Goal: Task Accomplishment & Management: Manage account settings

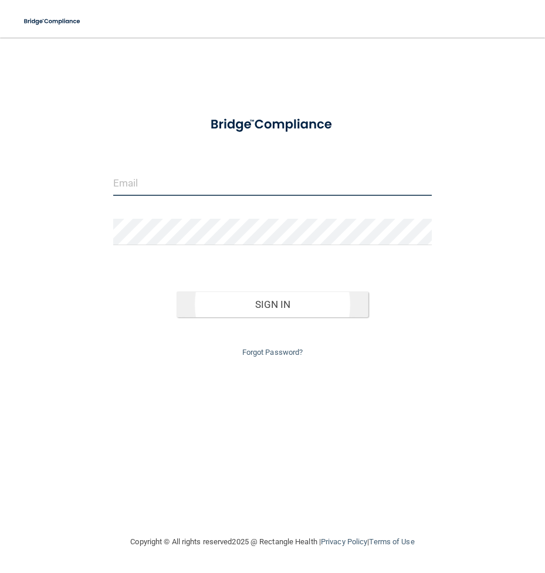
type input "[EMAIL_ADDRESS][DOMAIN_NAME]"
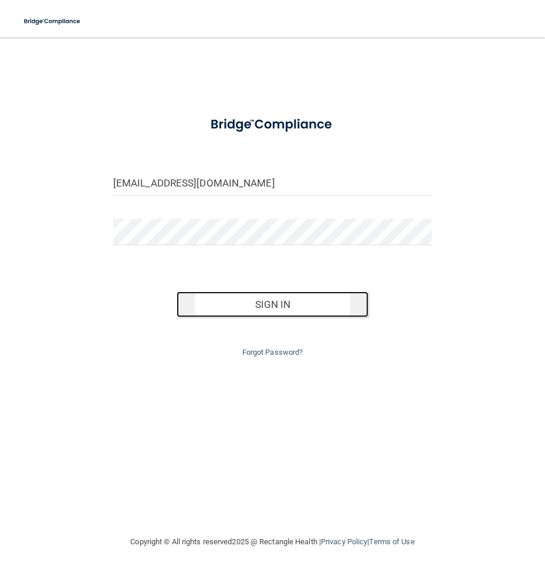
click at [291, 308] on button "Sign In" at bounding box center [272, 304] width 191 height 26
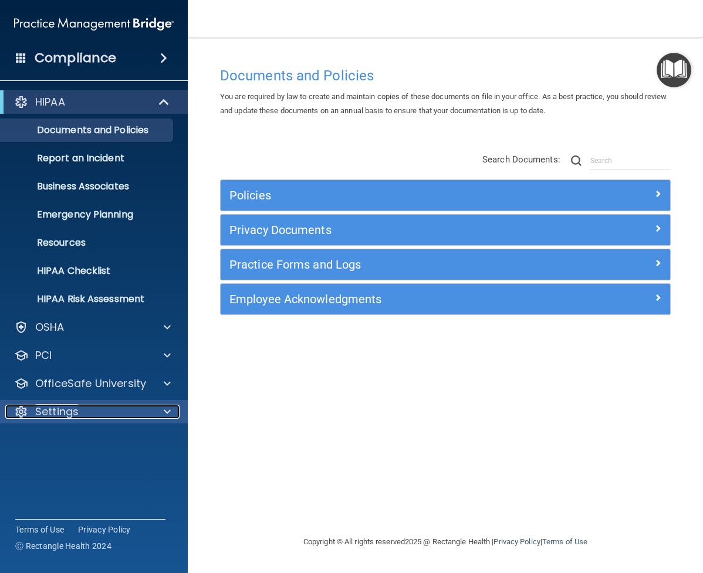
click at [92, 412] on div "Settings" at bounding box center [77, 412] width 145 height 14
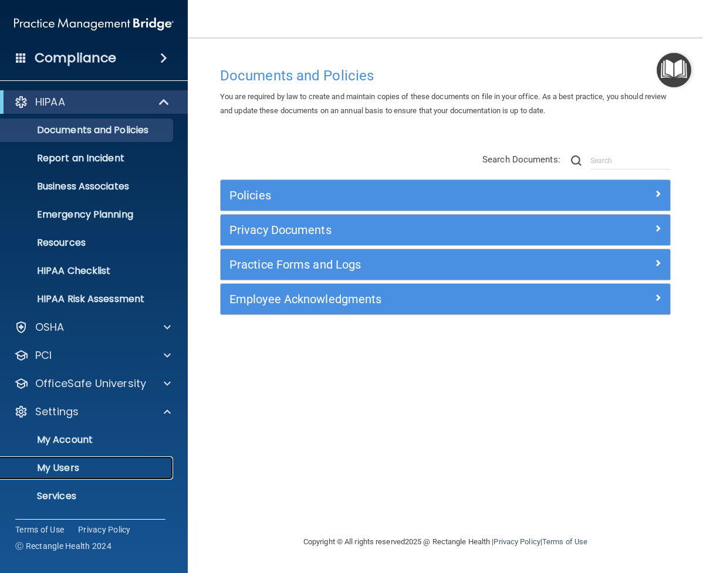
click at [87, 471] on p "My Users" at bounding box center [88, 468] width 160 height 12
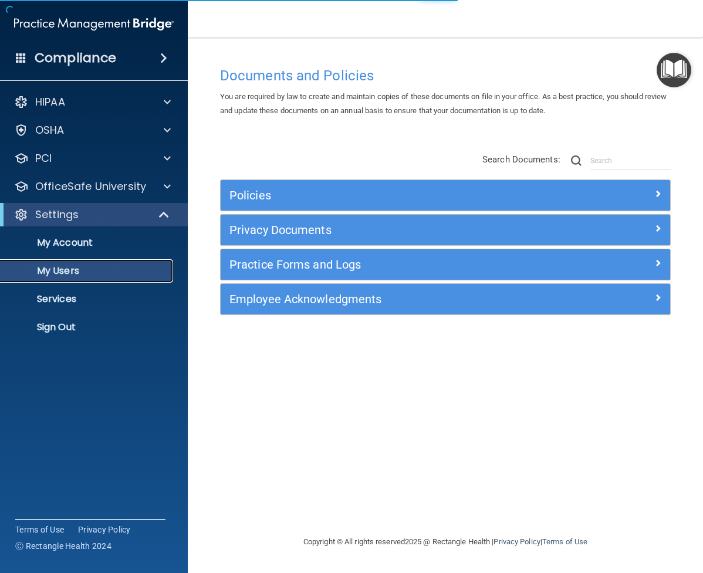
click at [53, 270] on p "My Users" at bounding box center [88, 271] width 160 height 12
select select "20"
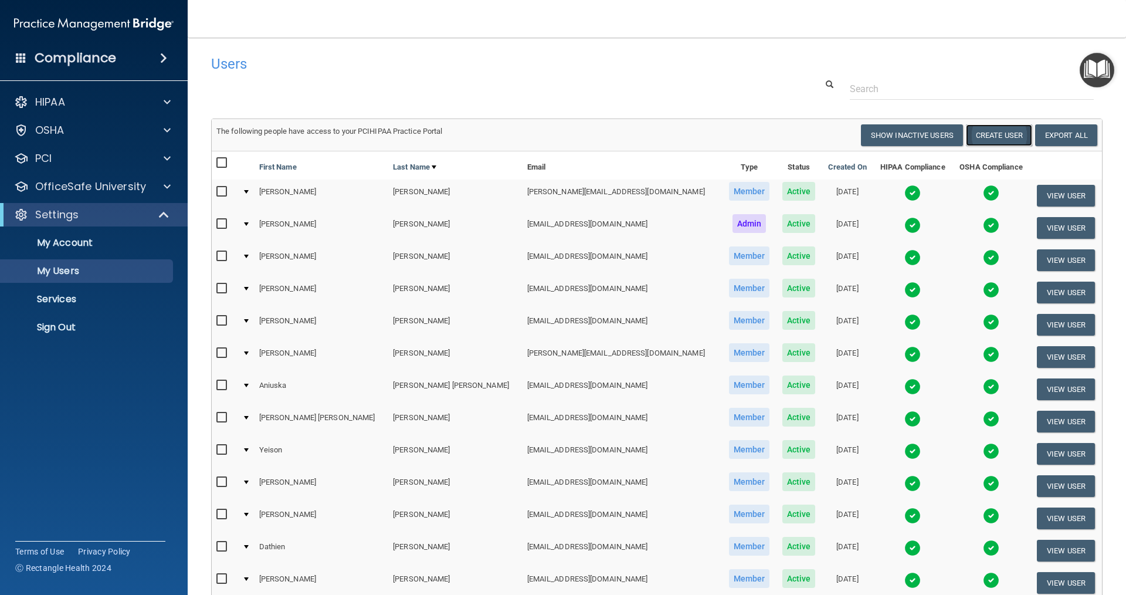
click at [544, 135] on button "Create User" at bounding box center [999, 135] width 66 height 22
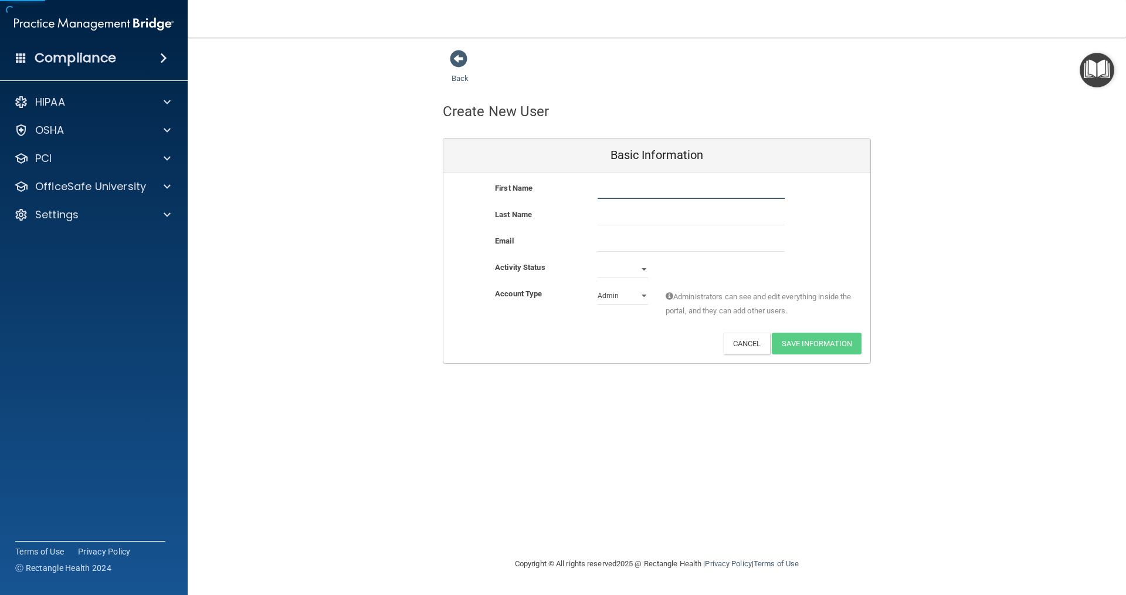
click at [544, 189] on input "text" at bounding box center [691, 190] width 187 height 18
type input "[PERSON_NAME]"
paste input "[EMAIL_ADDRESS][DOMAIN_NAME]"
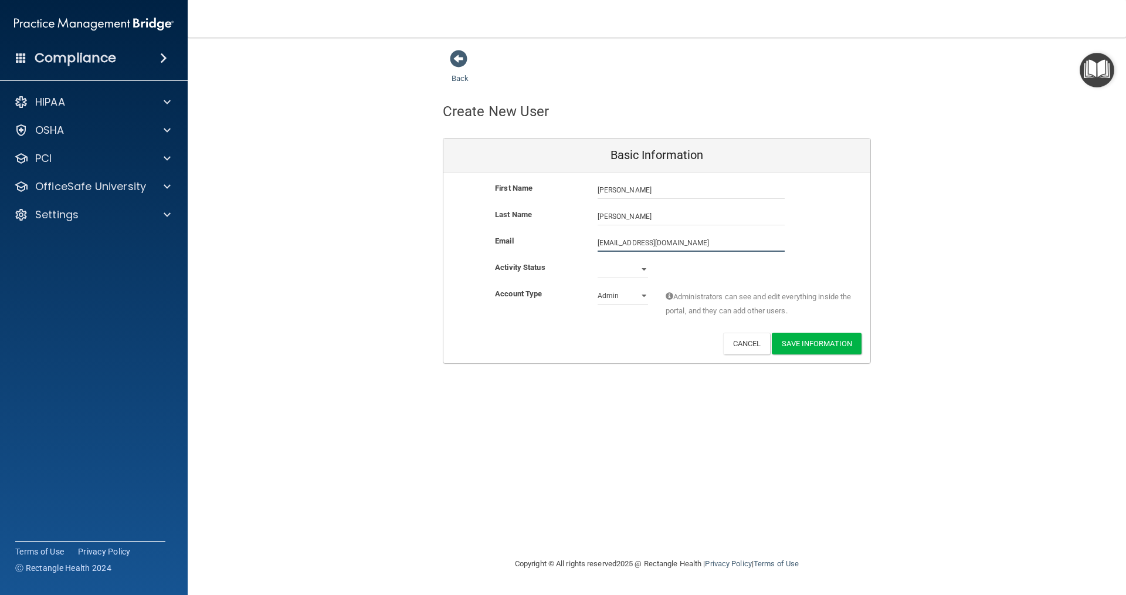
type input "[EMAIL_ADDRESS][DOMAIN_NAME]"
click at [544, 270] on select "Active Inactive" at bounding box center [623, 269] width 50 height 18
select select "active"
click at [544, 260] on select "Active Inactive" at bounding box center [623, 269] width 50 height 18
click at [544, 294] on select "Admin Member" at bounding box center [623, 296] width 50 height 18
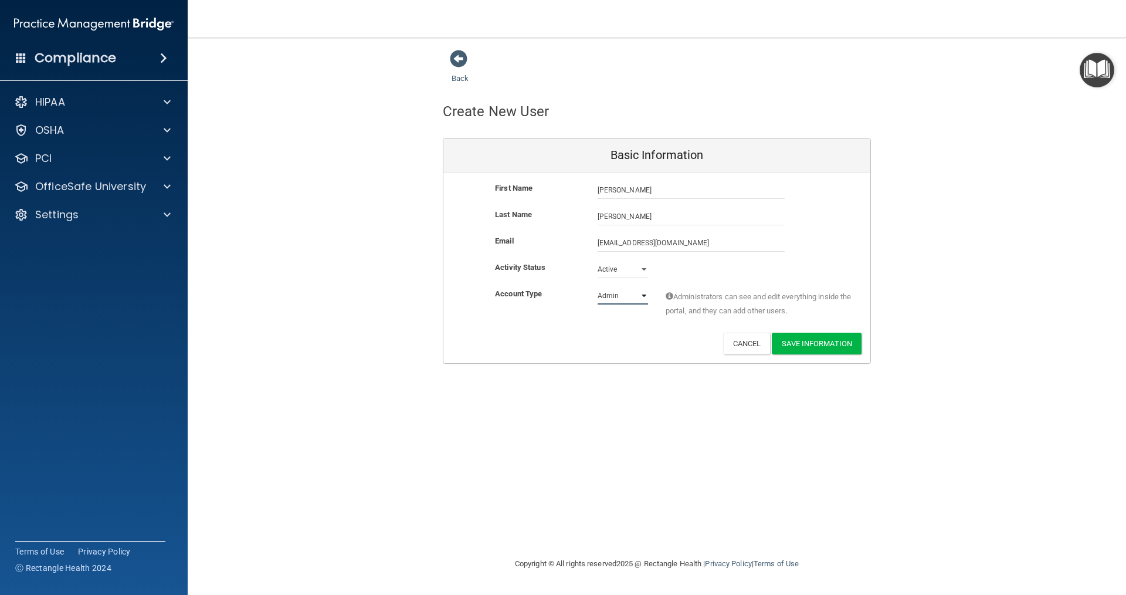
select select "practice_member"
click at [544, 287] on select "Admin Member" at bounding box center [623, 296] width 50 height 18
drag, startPoint x: 864, startPoint y: 406, endPoint x: 836, endPoint y: 364, distance: 51.2
click at [544, 406] on div "Back Create New User Basic Information First Name [PERSON_NAME] [PERSON_NAME] L…" at bounding box center [656, 297] width 891 height 496
click at [544, 345] on button "Save Information" at bounding box center [817, 343] width 90 height 22
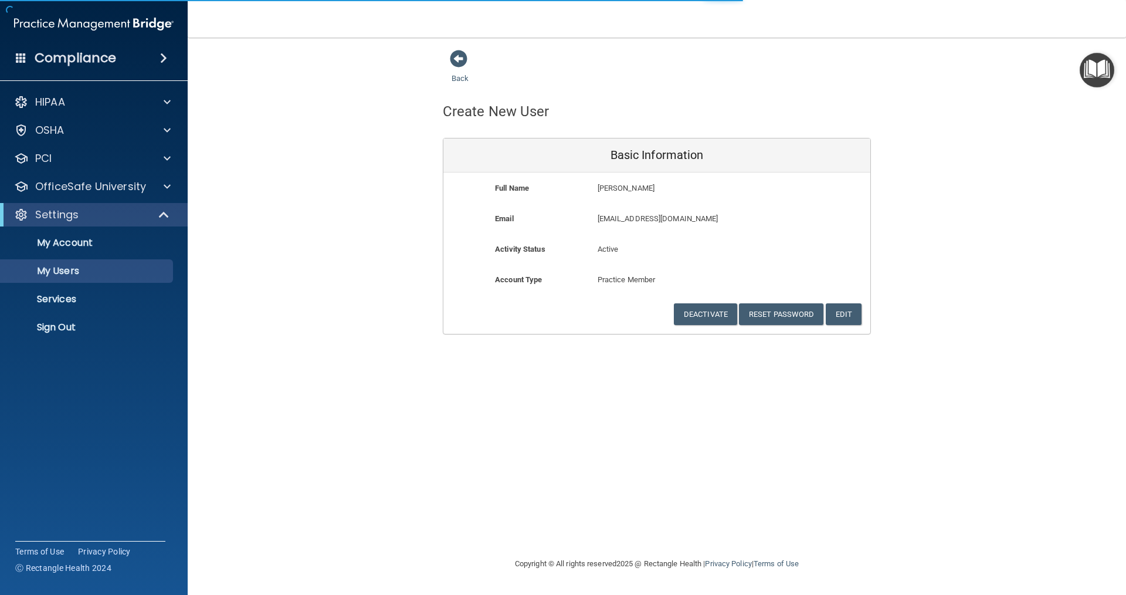
select select "20"
